Goal: Find contact information

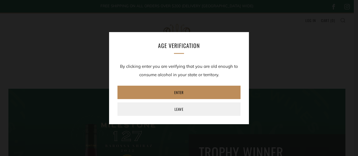
click at [179, 92] on link "Enter" at bounding box center [178, 92] width 123 height 13
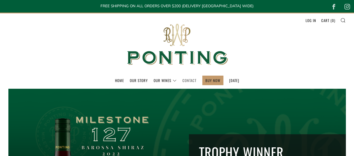
click at [182, 79] on link "Contact" at bounding box center [189, 80] width 14 height 9
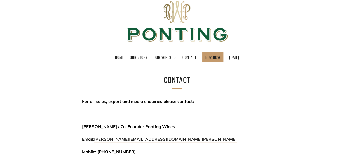
scroll to position [56, 0]
